Goal: Information Seeking & Learning: Learn about a topic

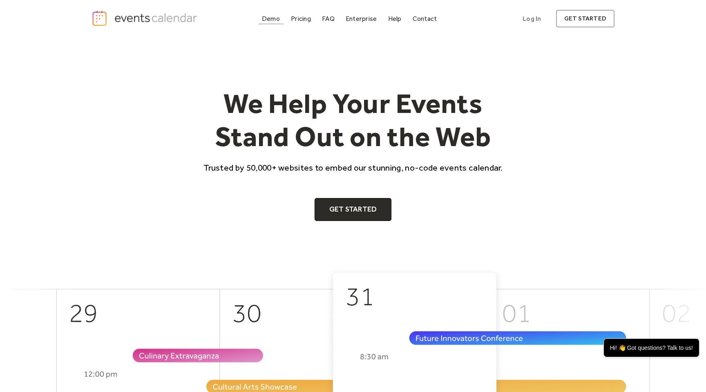
click at [268, 19] on div "Demo" at bounding box center [271, 18] width 18 height 4
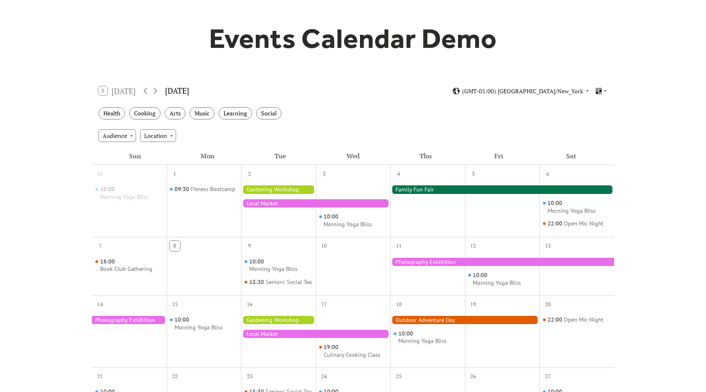
scroll to position [62, 0]
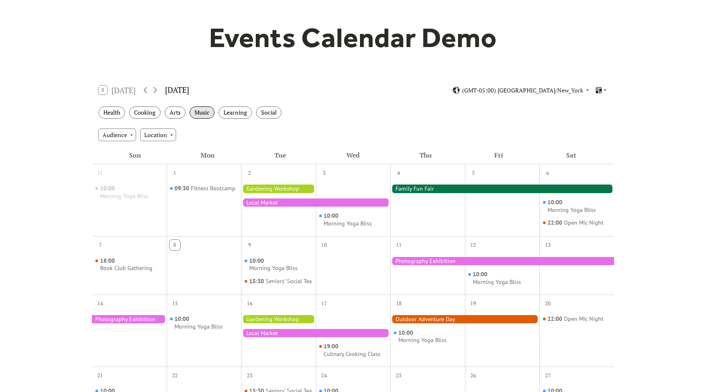
click at [208, 110] on div "Music" at bounding box center [202, 112] width 25 height 13
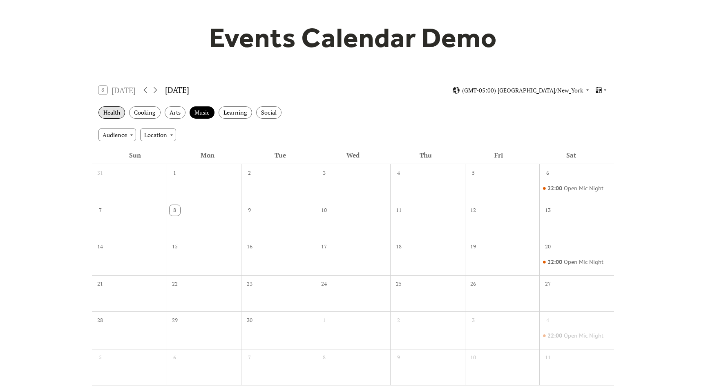
click at [112, 113] on div "Health" at bounding box center [112, 112] width 27 height 13
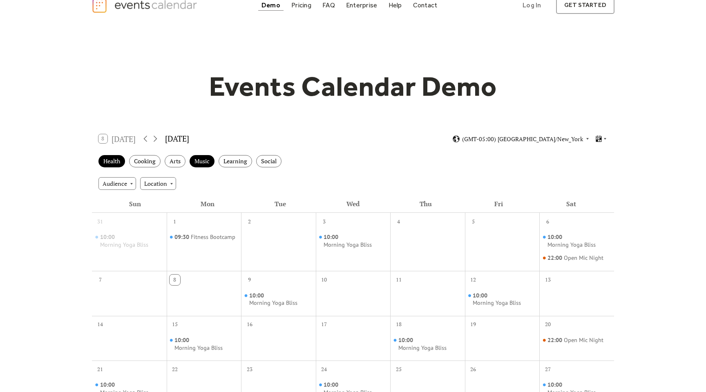
scroll to position [0, 0]
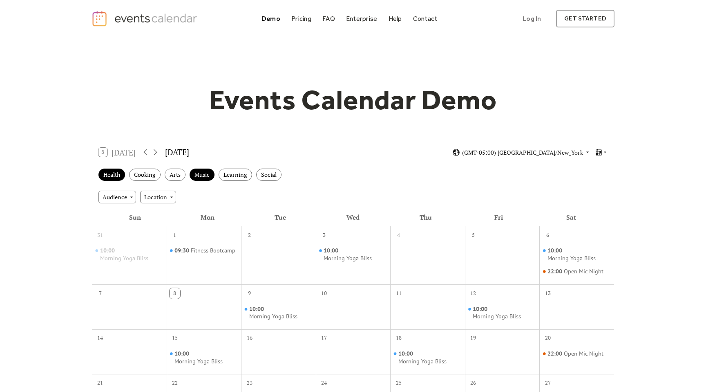
click at [271, 19] on div "Demo" at bounding box center [271, 18] width 19 height 4
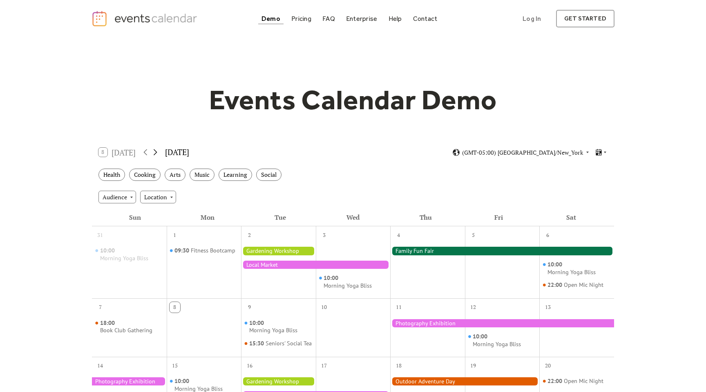
click at [153, 152] on icon at bounding box center [155, 152] width 10 height 10
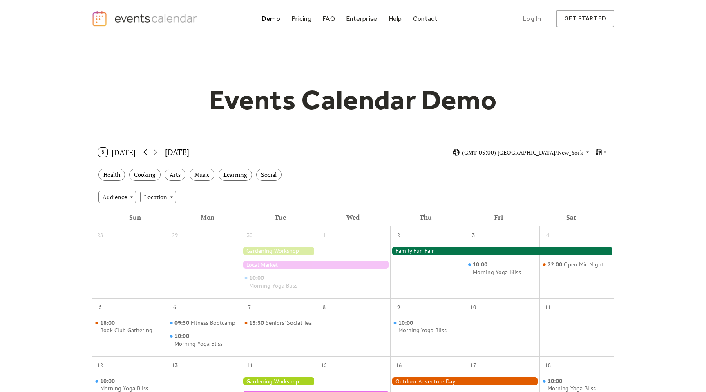
click at [148, 152] on icon at bounding box center [146, 152] width 10 height 10
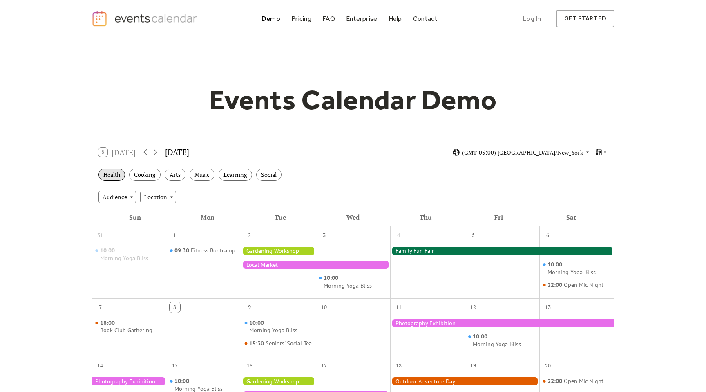
click at [110, 171] on div "Health" at bounding box center [112, 174] width 27 height 13
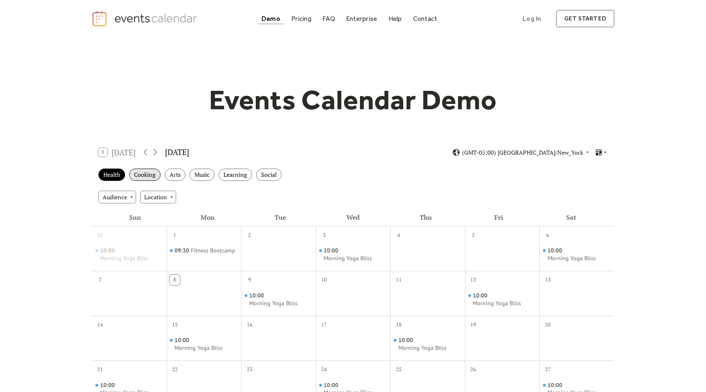
click at [152, 170] on div "Cooking" at bounding box center [144, 174] width 31 height 13
click at [173, 172] on div "Arts" at bounding box center [175, 174] width 21 height 13
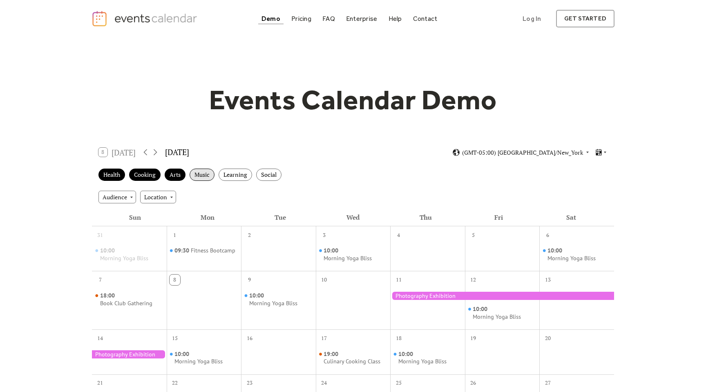
click at [200, 173] on div "Music" at bounding box center [202, 174] width 25 height 13
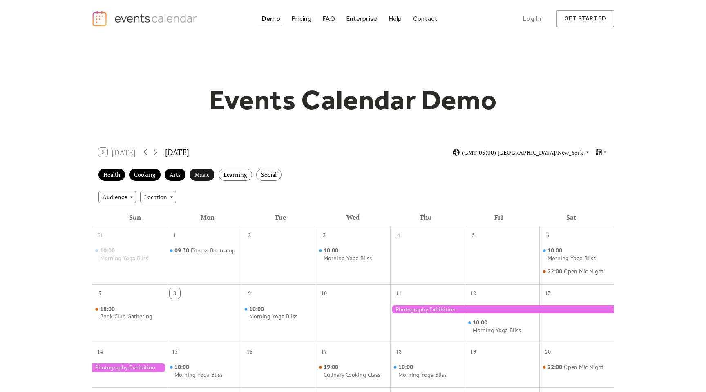
click at [200, 173] on div "Music" at bounding box center [202, 174] width 25 height 13
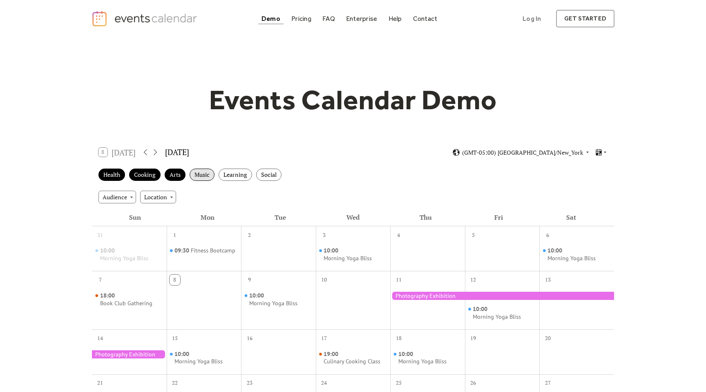
click at [200, 173] on div "Music" at bounding box center [202, 174] width 25 height 13
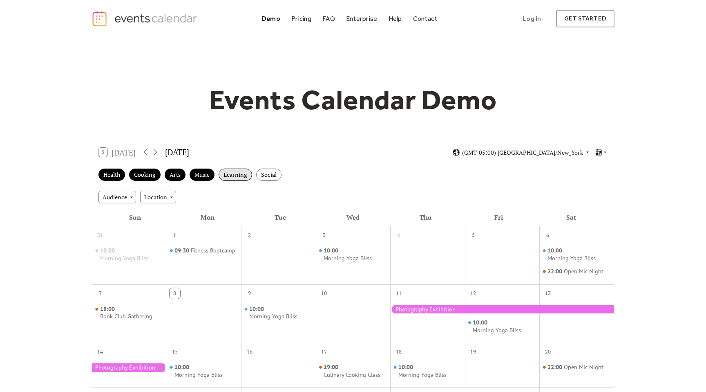
click at [235, 172] on div "Learning" at bounding box center [236, 174] width 34 height 13
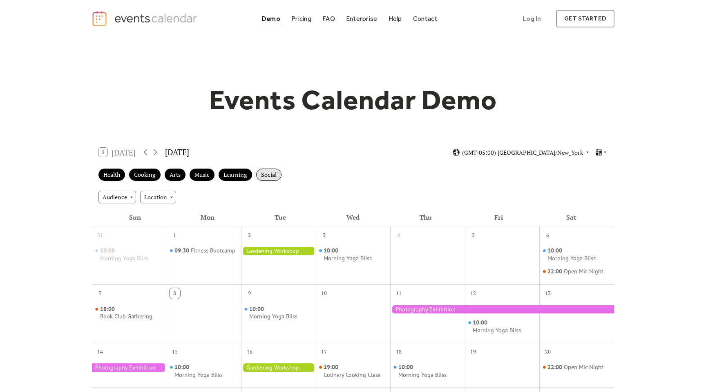
click at [279, 174] on div "Social" at bounding box center [268, 174] width 25 height 13
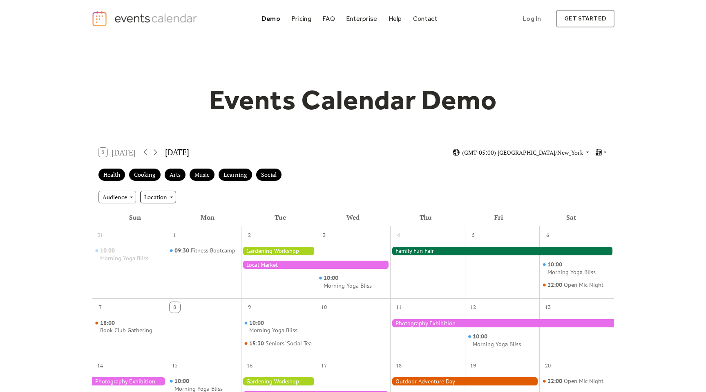
click at [155, 197] on div "Location" at bounding box center [158, 196] width 36 height 12
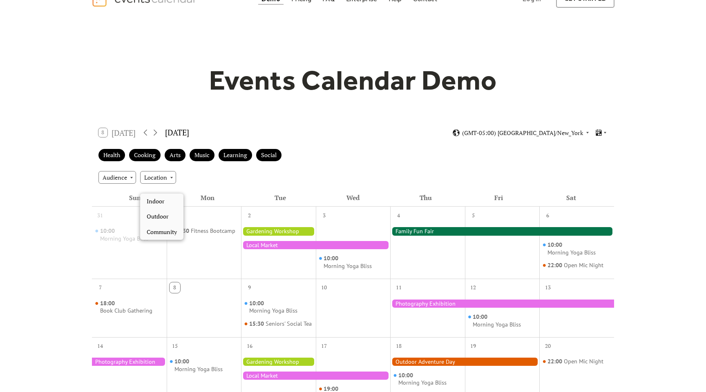
scroll to position [28, 0]
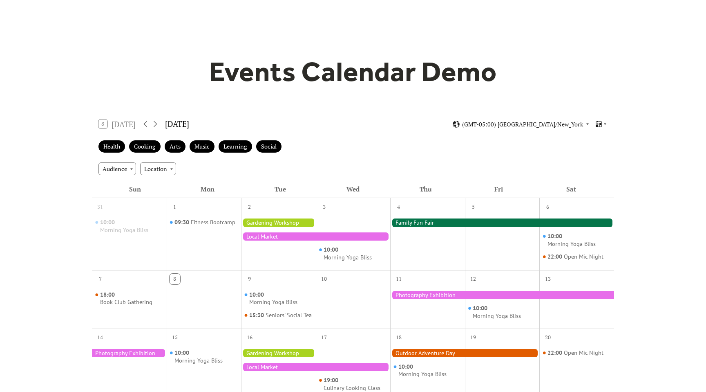
click at [76, 172] on div "Events Calendar Demo Loading the Events Calendar..." at bounding box center [353, 331] width 706 height 644
click at [110, 165] on div "Audience" at bounding box center [118, 168] width 38 height 12
click at [111, 177] on div "Adults" at bounding box center [117, 184] width 36 height 16
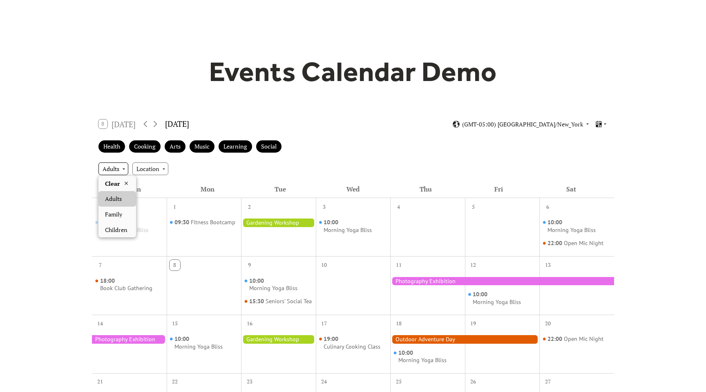
click at [112, 172] on div "Adults" at bounding box center [114, 168] width 30 height 12
click at [111, 213] on span "Family" at bounding box center [113, 214] width 17 height 9
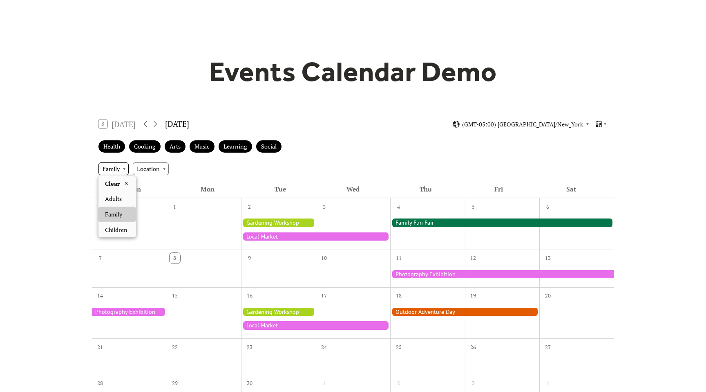
click at [112, 173] on div "Family" at bounding box center [114, 168] width 30 height 12
click at [120, 179] on div "Clear" at bounding box center [118, 184] width 38 height 16
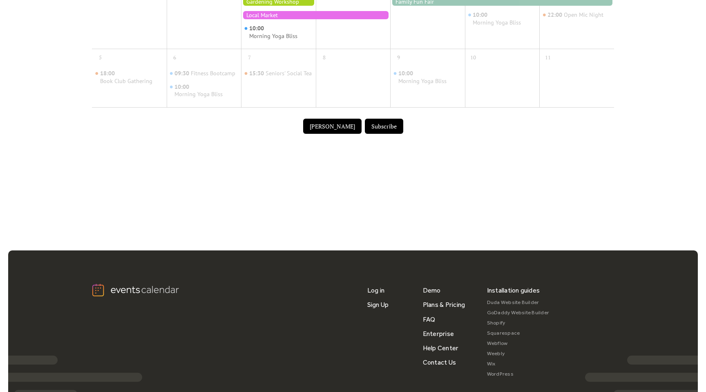
scroll to position [490, 0]
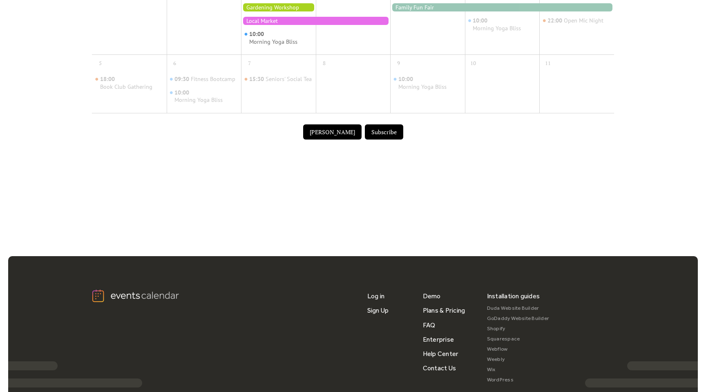
click at [329, 140] on button "Submit Event" at bounding box center [332, 132] width 58 height 16
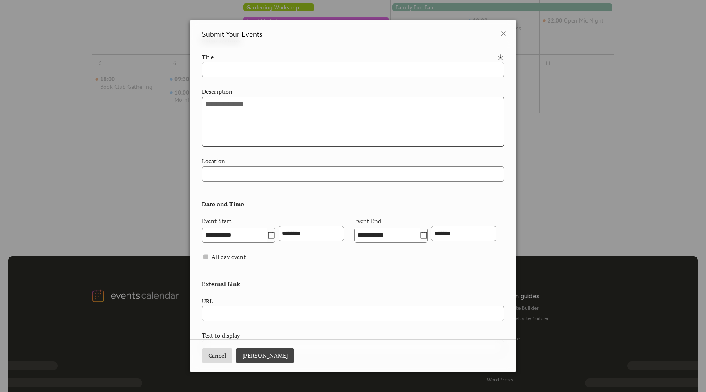
scroll to position [0, 0]
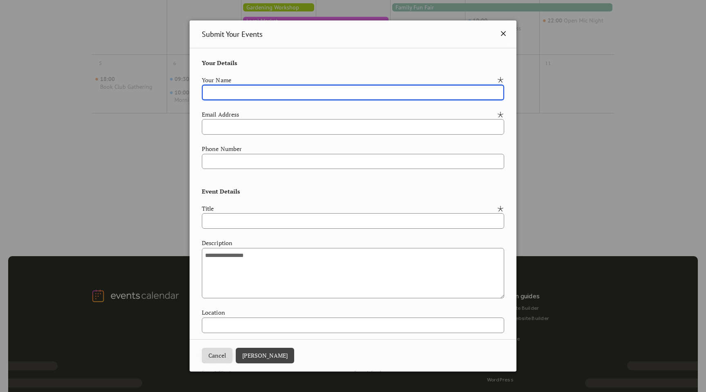
click at [503, 33] on icon at bounding box center [504, 34] width 10 height 10
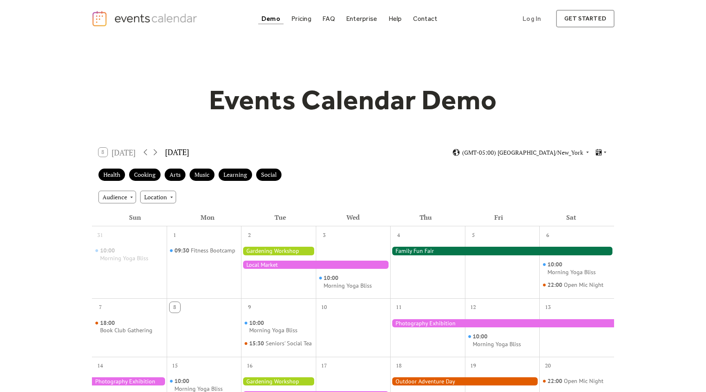
click at [135, 19] on img "home" at bounding box center [146, 18] width 108 height 17
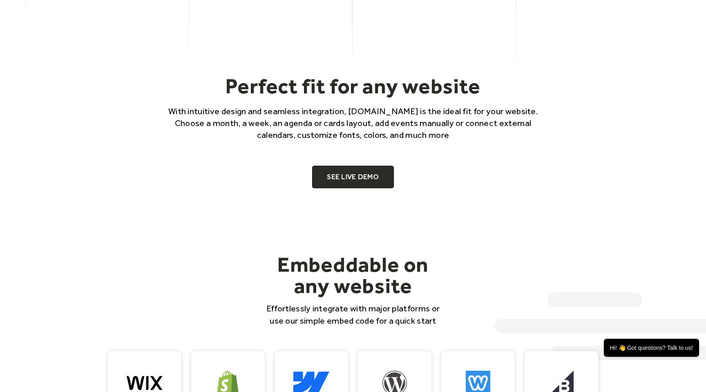
scroll to position [548, 0]
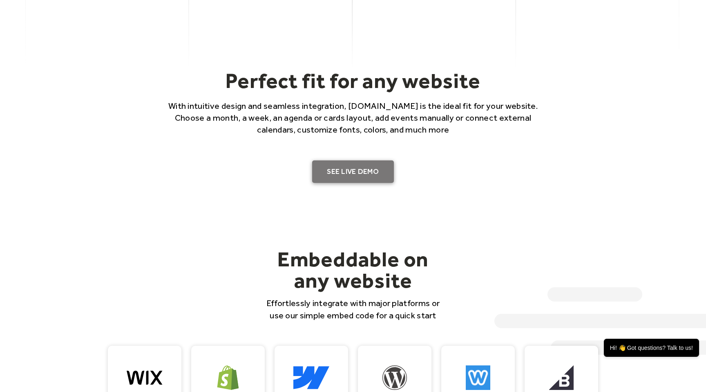
click at [348, 178] on link "SEE LIVE DEMO" at bounding box center [353, 171] width 82 height 23
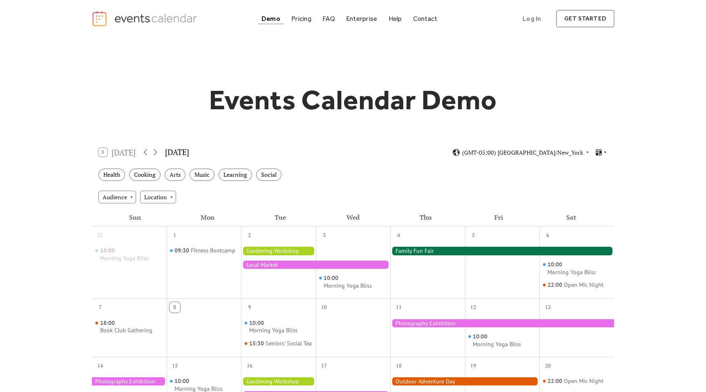
click at [110, 18] on img "home" at bounding box center [146, 18] width 108 height 17
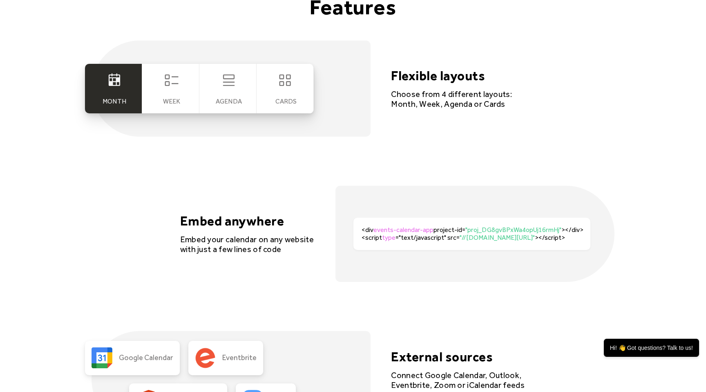
scroll to position [1590, 0]
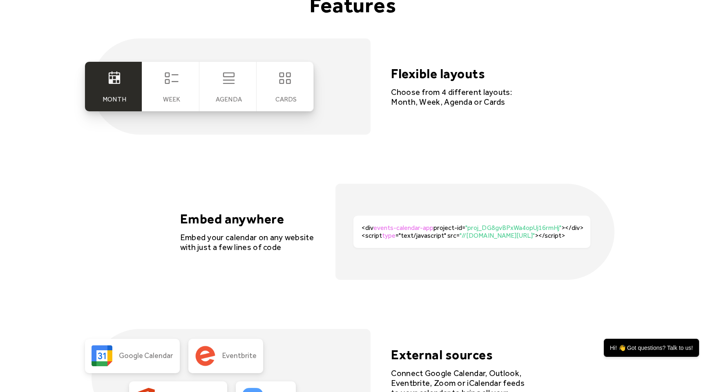
click at [286, 94] on div "cards" at bounding box center [285, 86] width 57 height 49
click at [226, 90] on div "Agenda" at bounding box center [227, 86] width 57 height 49
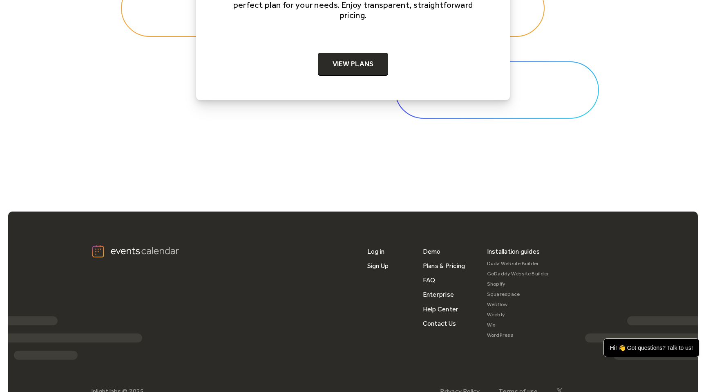
scroll to position [2671, 0]
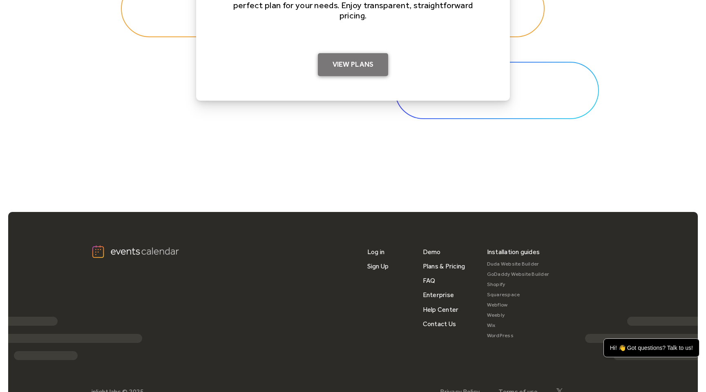
click at [349, 62] on link "View Plans" at bounding box center [353, 64] width 71 height 23
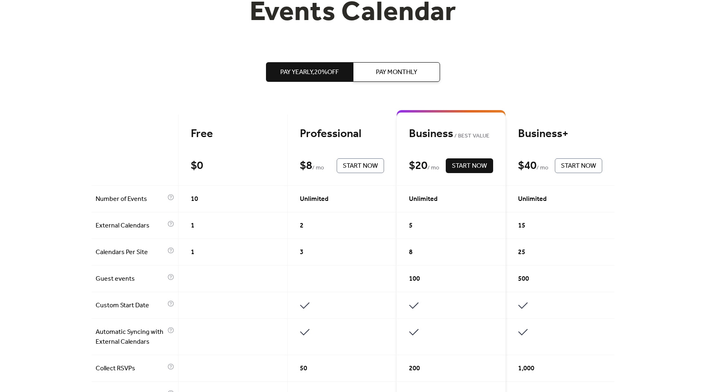
scroll to position [125, 0]
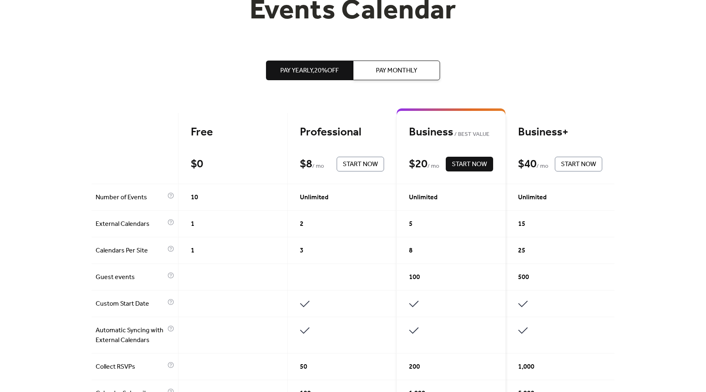
click at [377, 76] on span "Pay Monthly" at bounding box center [396, 71] width 41 height 10
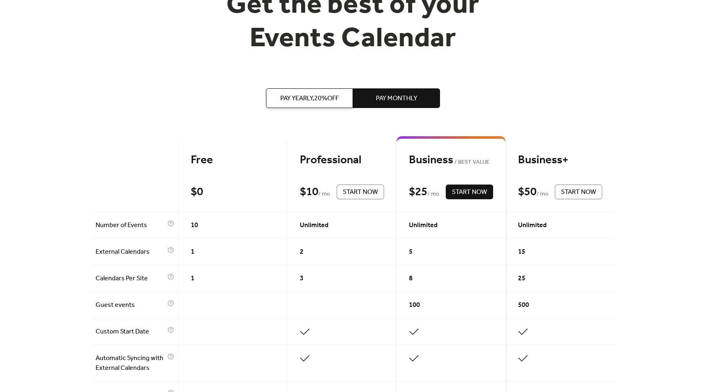
scroll to position [0, 0]
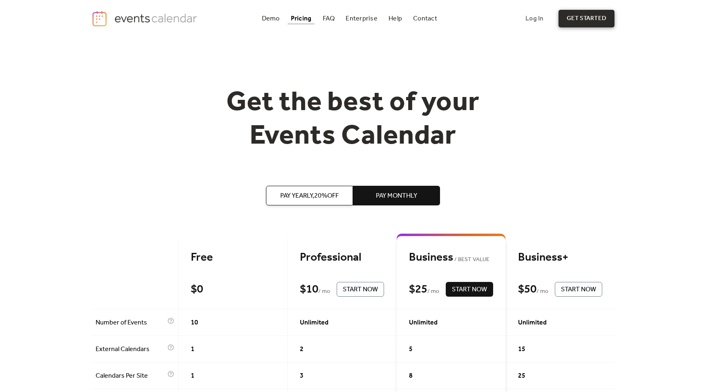
click at [580, 16] on link "get started" at bounding box center [587, 19] width 56 height 18
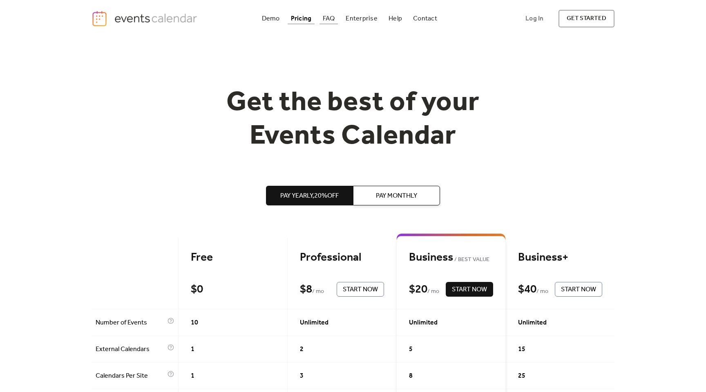
click at [327, 18] on div "FAQ" at bounding box center [329, 18] width 12 height 4
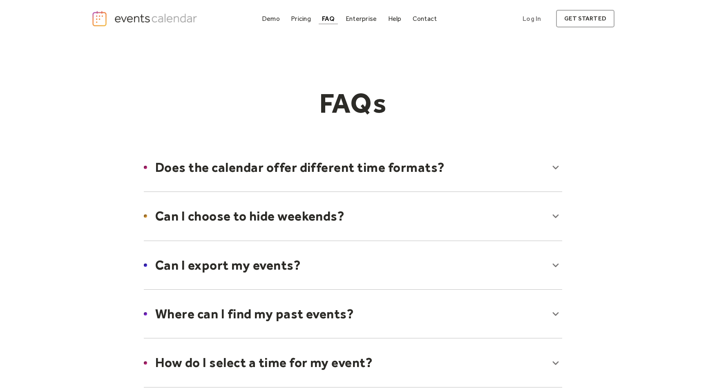
click at [398, 160] on div at bounding box center [353, 167] width 435 height 50
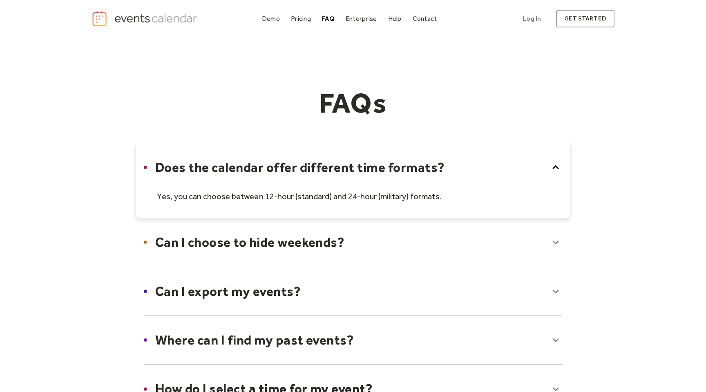
click at [398, 160] on div at bounding box center [353, 180] width 435 height 76
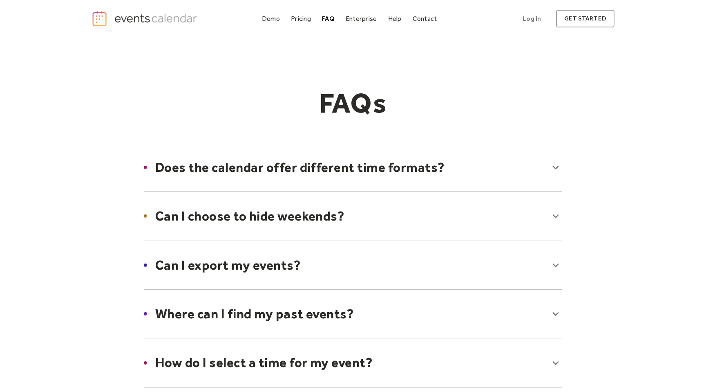
click at [318, 211] on div at bounding box center [353, 216] width 435 height 50
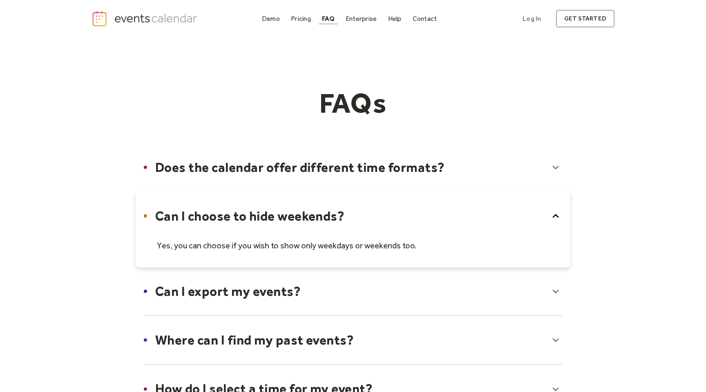
click at [318, 211] on div at bounding box center [353, 229] width 435 height 76
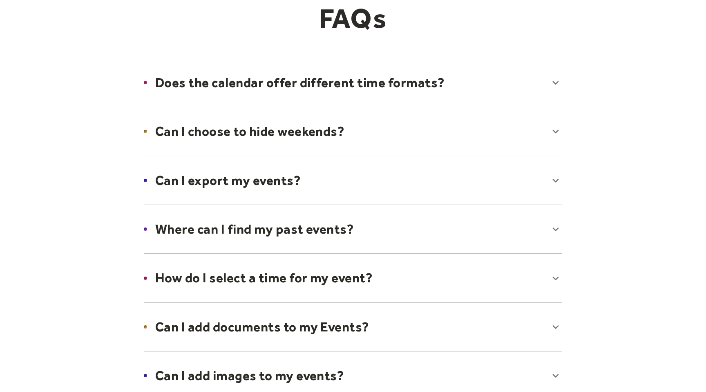
scroll to position [89, 0]
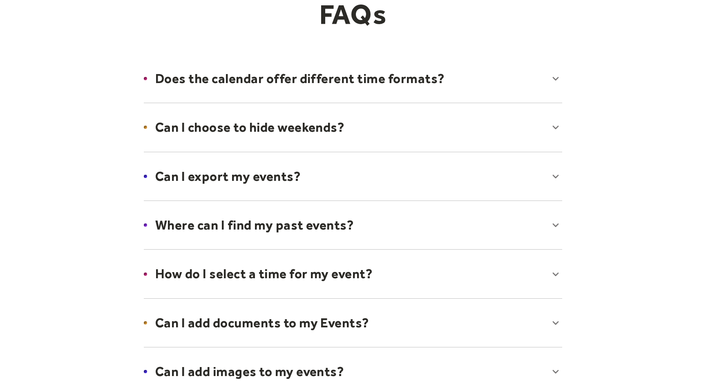
click at [271, 164] on div at bounding box center [353, 176] width 435 height 50
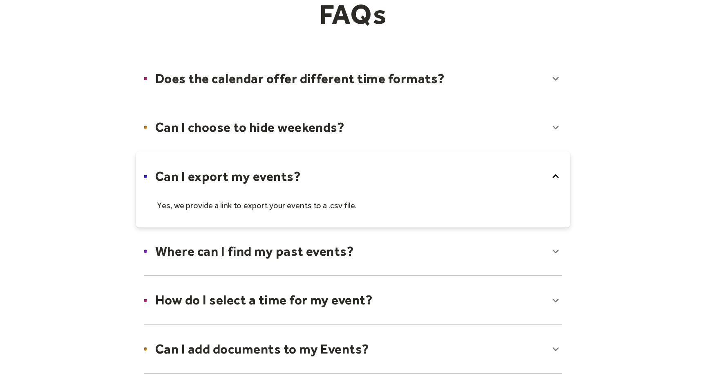
click at [269, 168] on div at bounding box center [353, 189] width 435 height 76
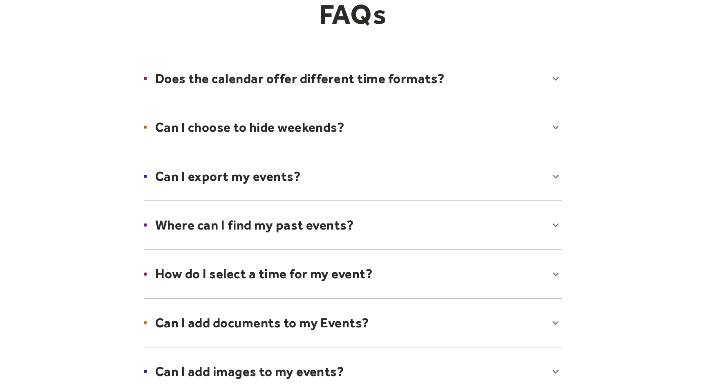
click at [267, 232] on div at bounding box center [353, 225] width 435 height 50
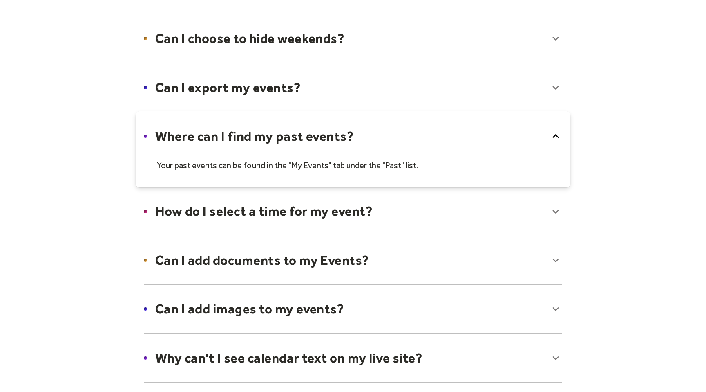
scroll to position [189, 0]
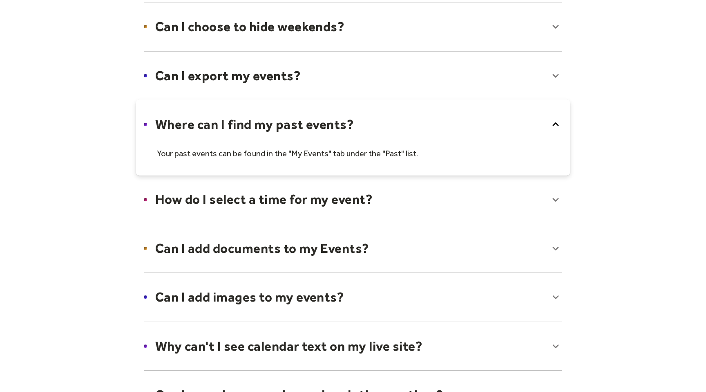
click at [273, 130] on div at bounding box center [353, 137] width 435 height 76
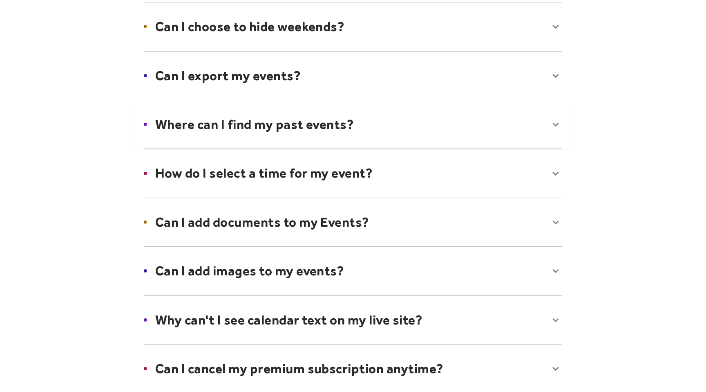
click at [265, 179] on div at bounding box center [353, 173] width 435 height 50
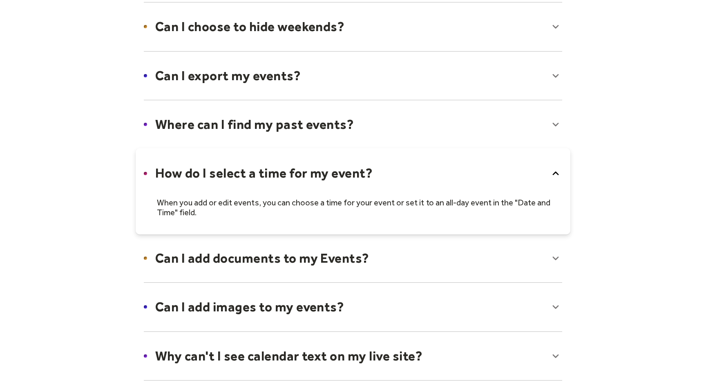
click at [275, 177] on div at bounding box center [353, 191] width 435 height 86
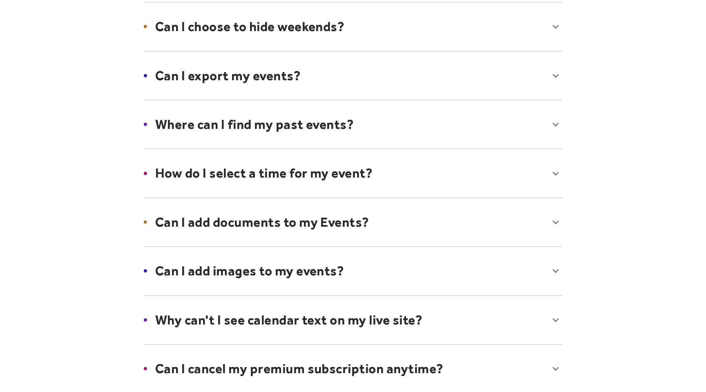
click at [262, 237] on div at bounding box center [353, 222] width 435 height 50
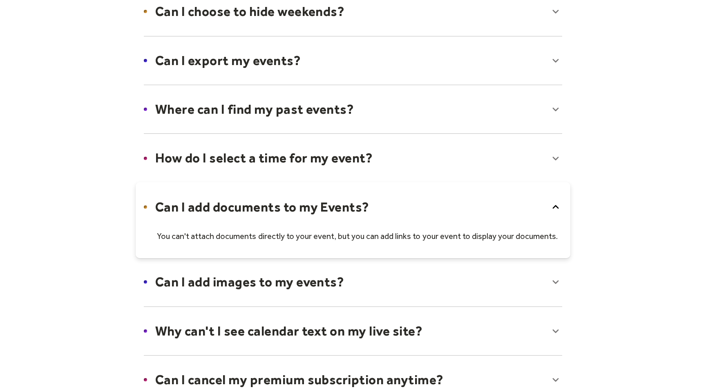
scroll to position [206, 0]
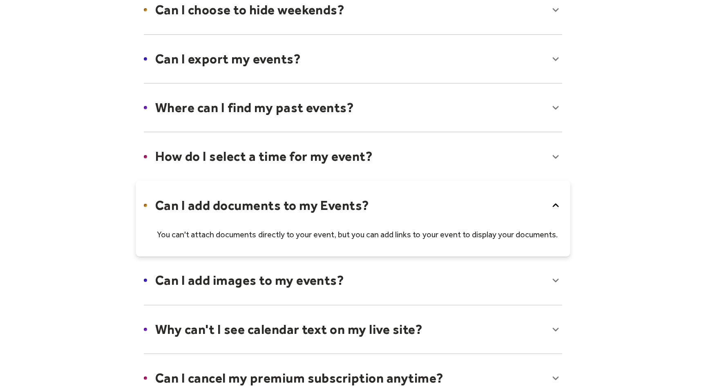
click at [310, 219] on div at bounding box center [353, 218] width 435 height 76
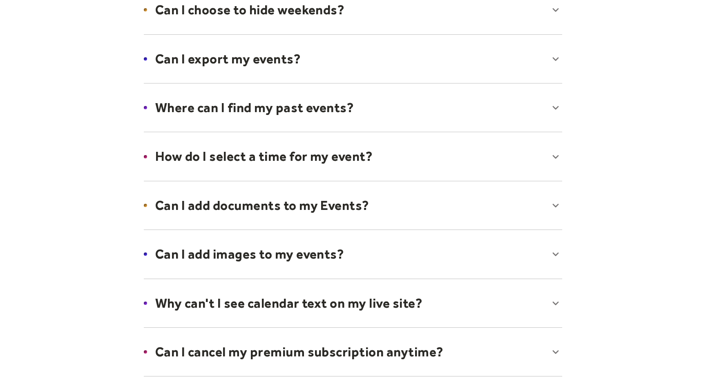
click at [278, 254] on div at bounding box center [353, 254] width 435 height 50
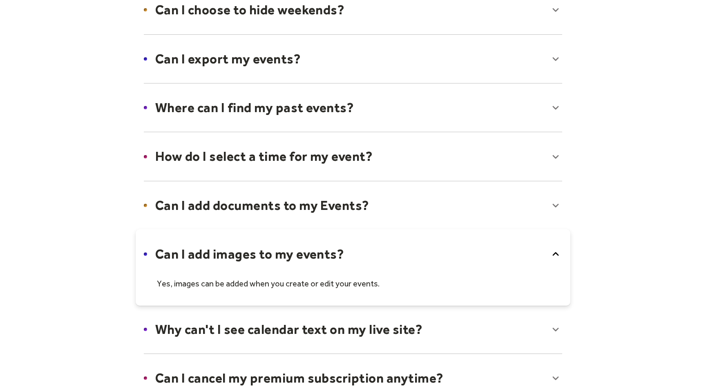
click at [279, 253] on div at bounding box center [353, 267] width 435 height 76
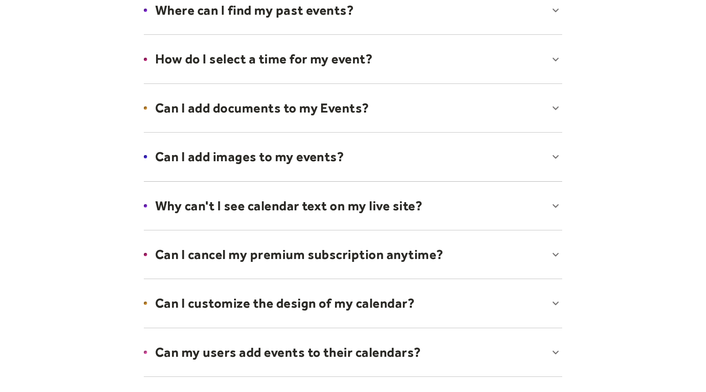
scroll to position [311, 0]
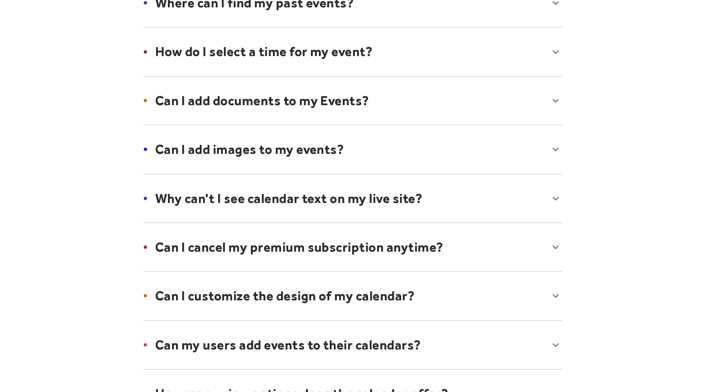
click at [251, 199] on div at bounding box center [353, 198] width 435 height 50
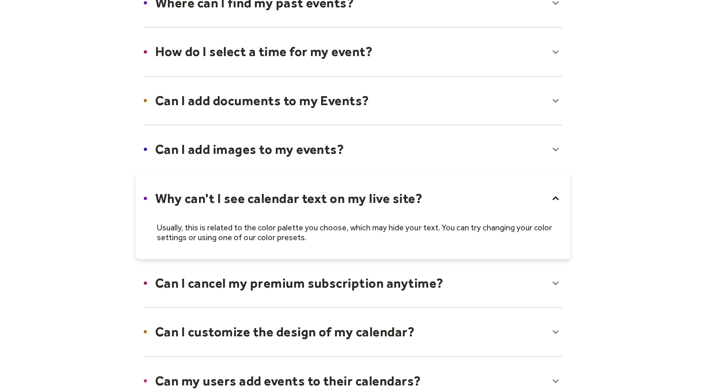
click at [381, 198] on div at bounding box center [353, 216] width 435 height 86
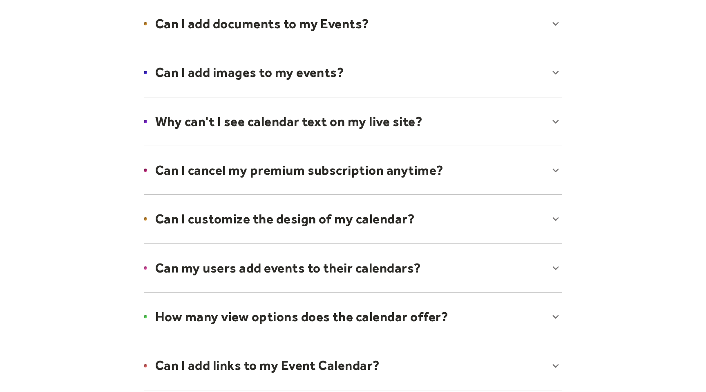
scroll to position [385, 0]
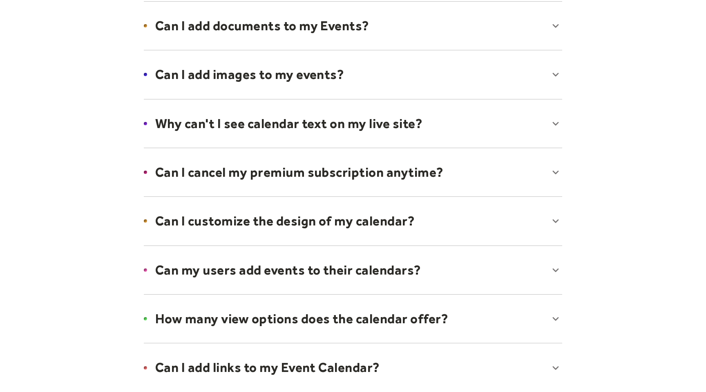
click at [314, 177] on div at bounding box center [353, 172] width 435 height 50
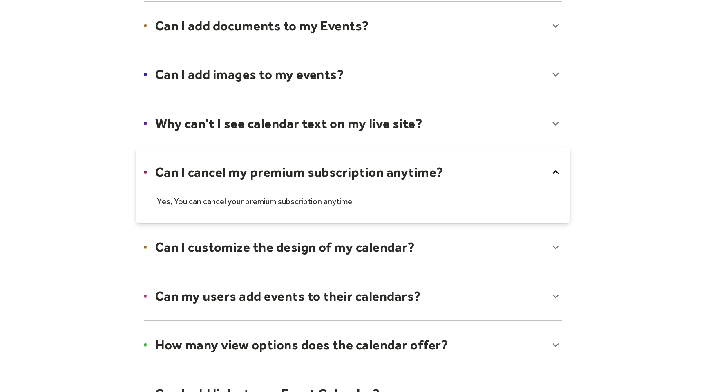
click at [314, 177] on div at bounding box center [353, 185] width 435 height 76
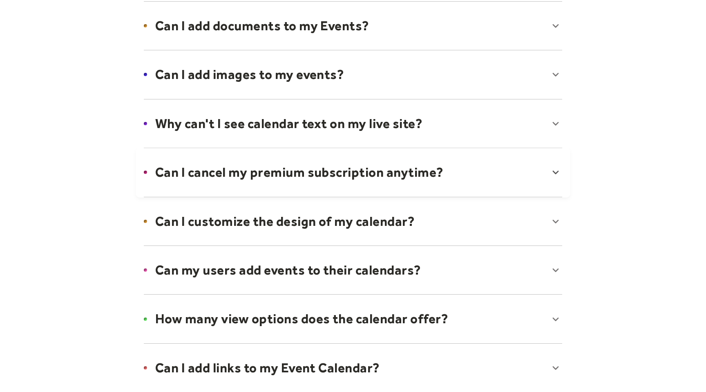
click at [314, 213] on div at bounding box center [353, 221] width 435 height 50
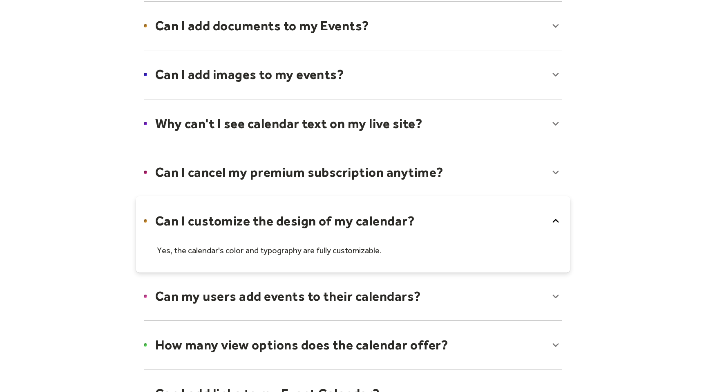
click at [314, 213] on div at bounding box center [353, 234] width 435 height 76
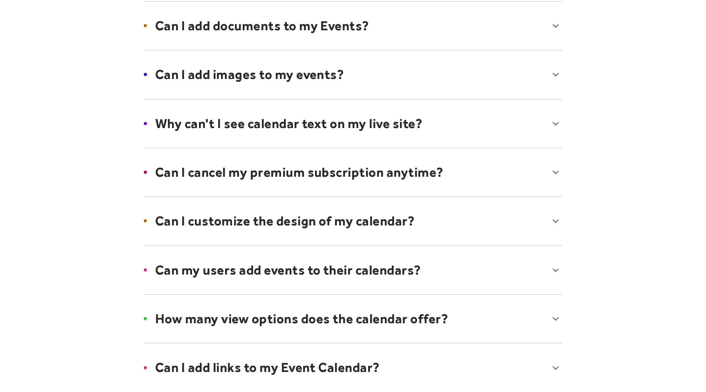
click at [283, 266] on div at bounding box center [353, 270] width 435 height 50
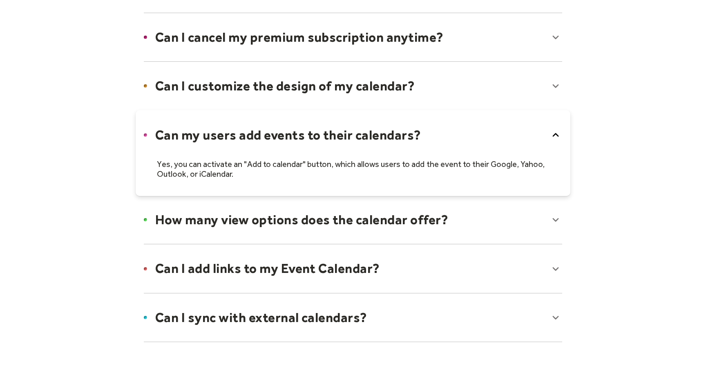
scroll to position [521, 0]
click at [284, 134] on div at bounding box center [353, 153] width 435 height 86
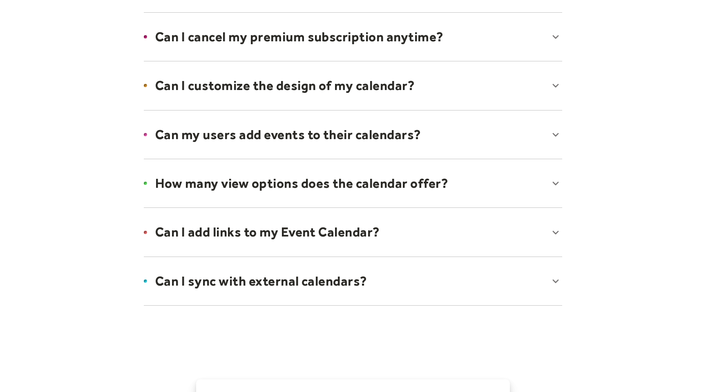
click at [268, 185] on div at bounding box center [353, 183] width 435 height 50
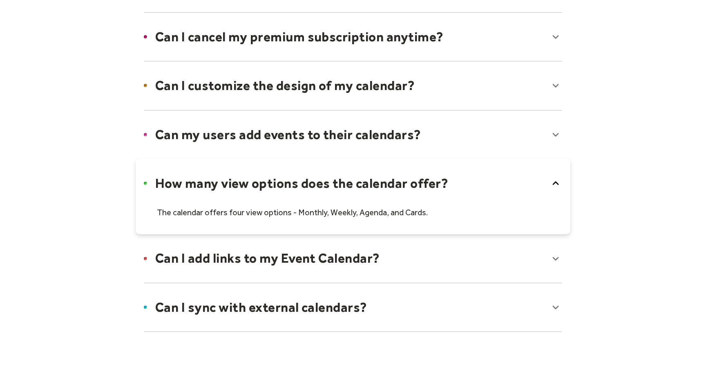
click at [268, 186] on div at bounding box center [353, 196] width 435 height 76
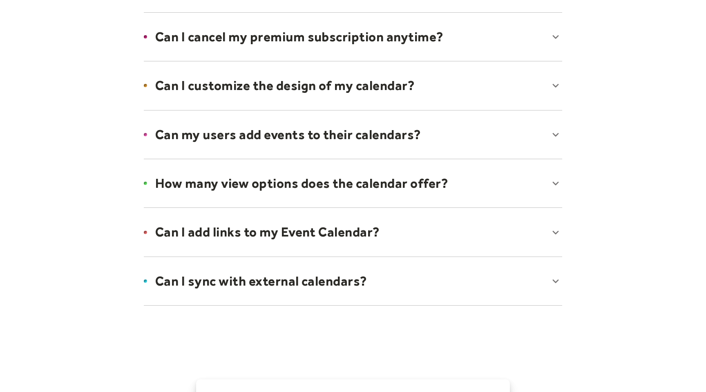
click at [257, 231] on div at bounding box center [353, 232] width 435 height 50
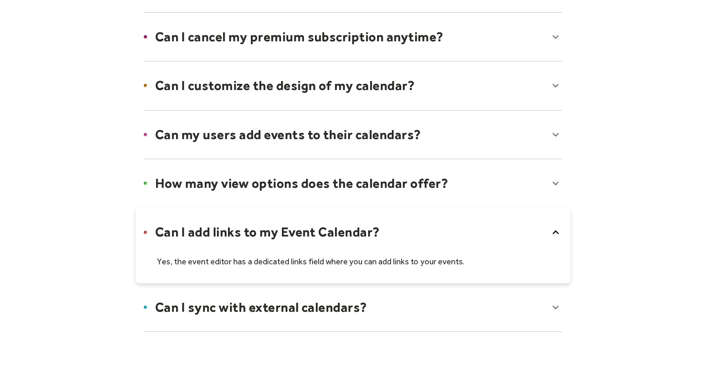
click at [257, 229] on div at bounding box center [353, 245] width 435 height 76
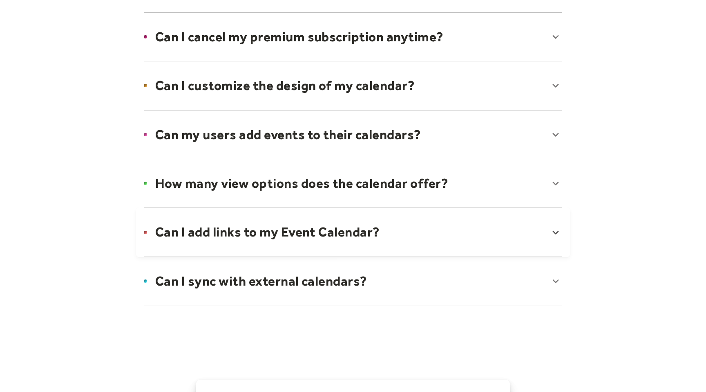
click at [250, 267] on div at bounding box center [353, 281] width 435 height 50
click at [250, 268] on div at bounding box center [353, 294] width 435 height 76
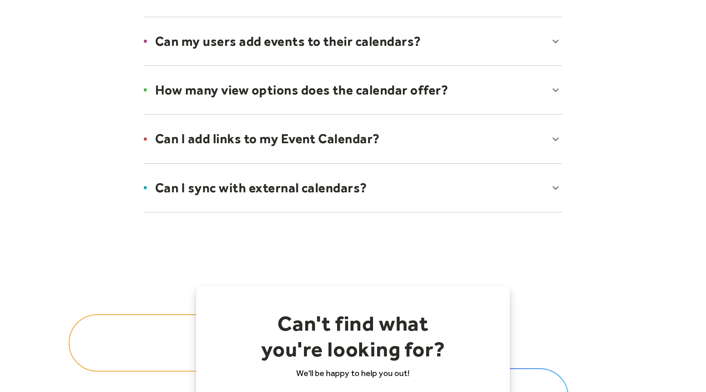
scroll to position [0, 0]
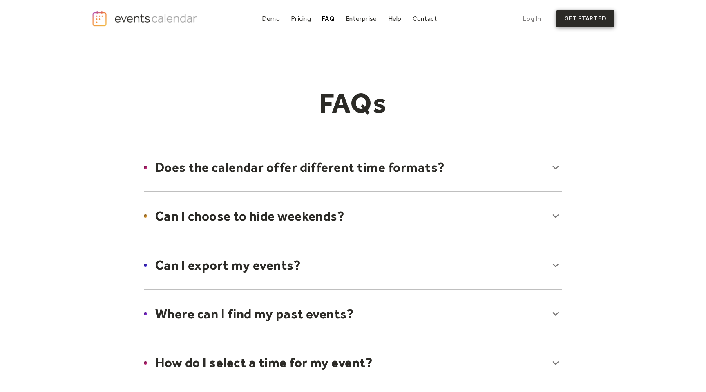
click at [572, 22] on link "get started" at bounding box center [585, 19] width 58 height 18
